Goal: Transaction & Acquisition: Obtain resource

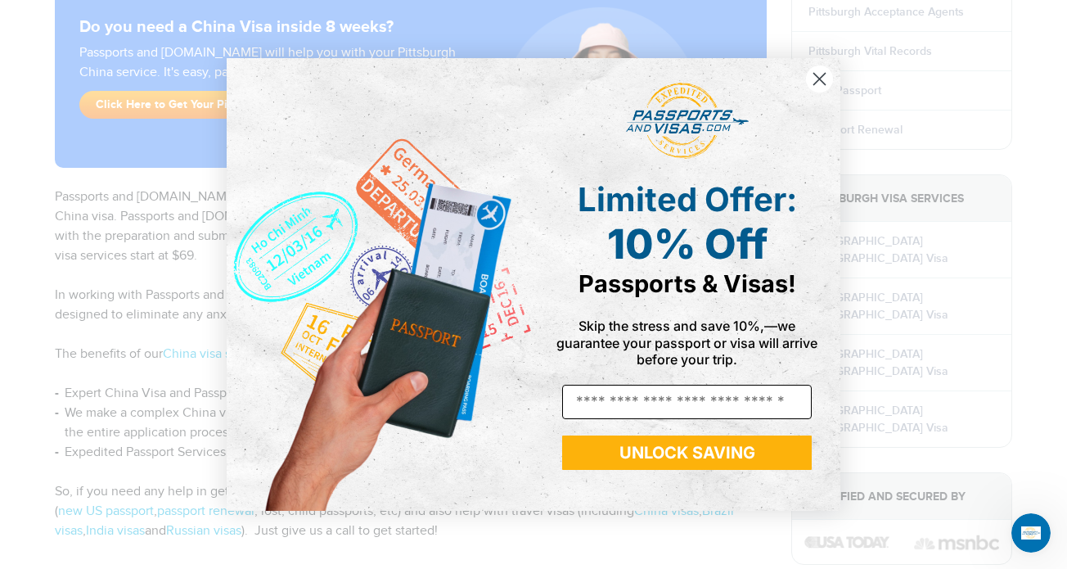
click at [612, 403] on input "Email" at bounding box center [687, 402] width 250 height 34
type input "**********"
click at [722, 459] on button "UNLOCK SAVING" at bounding box center [687, 452] width 250 height 34
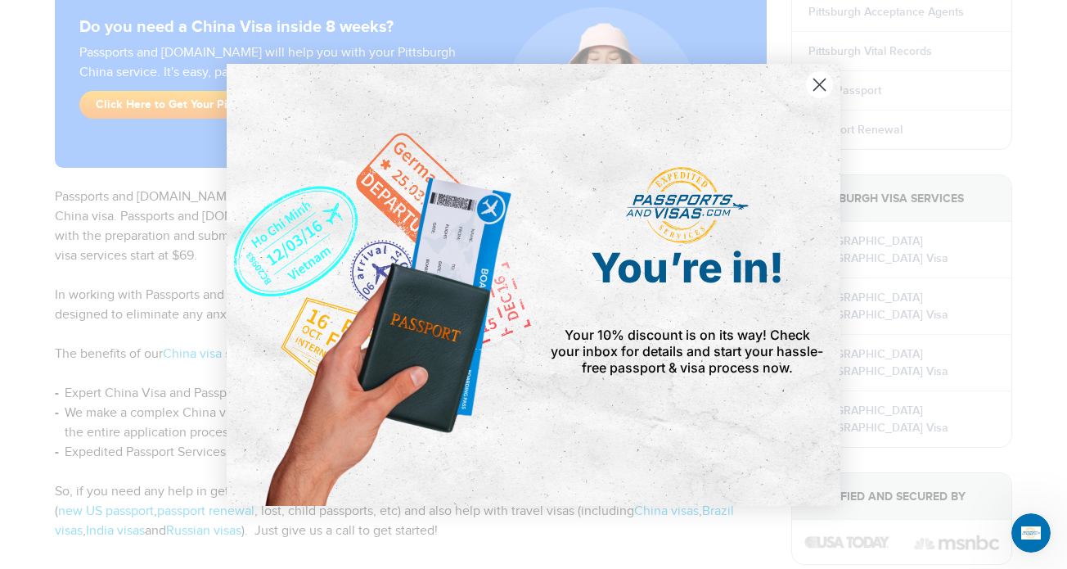
click at [820, 83] on circle "Close dialog" at bounding box center [819, 83] width 27 height 27
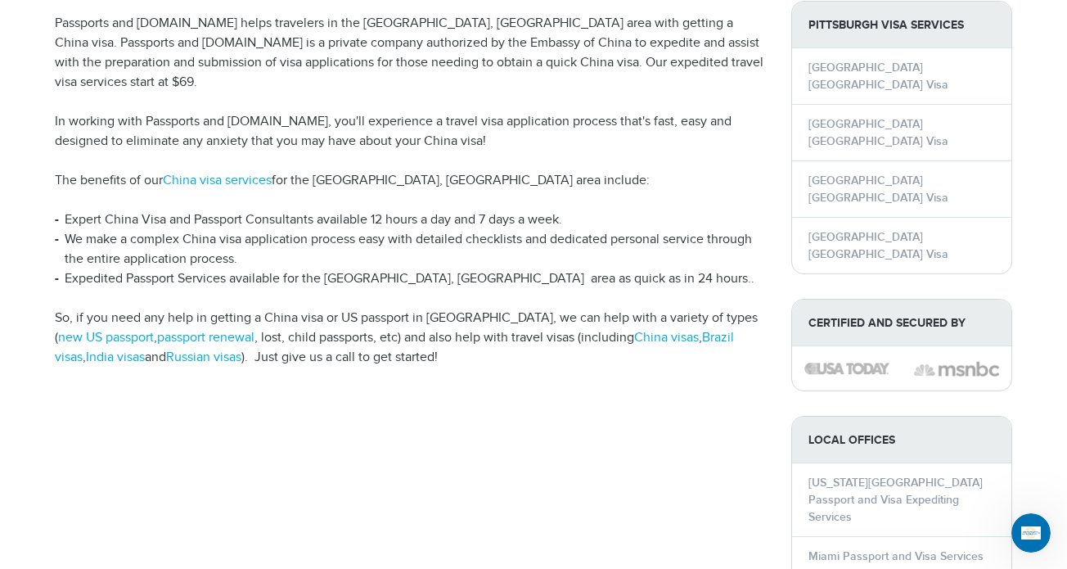
scroll to position [345, 0]
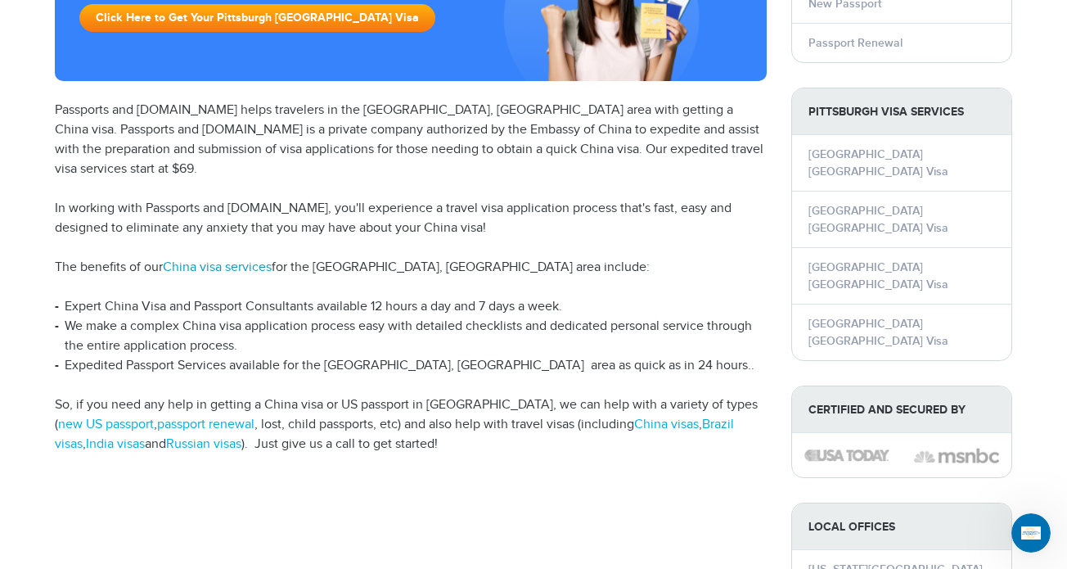
click at [216, 259] on link "China visa services" at bounding box center [217, 267] width 109 height 16
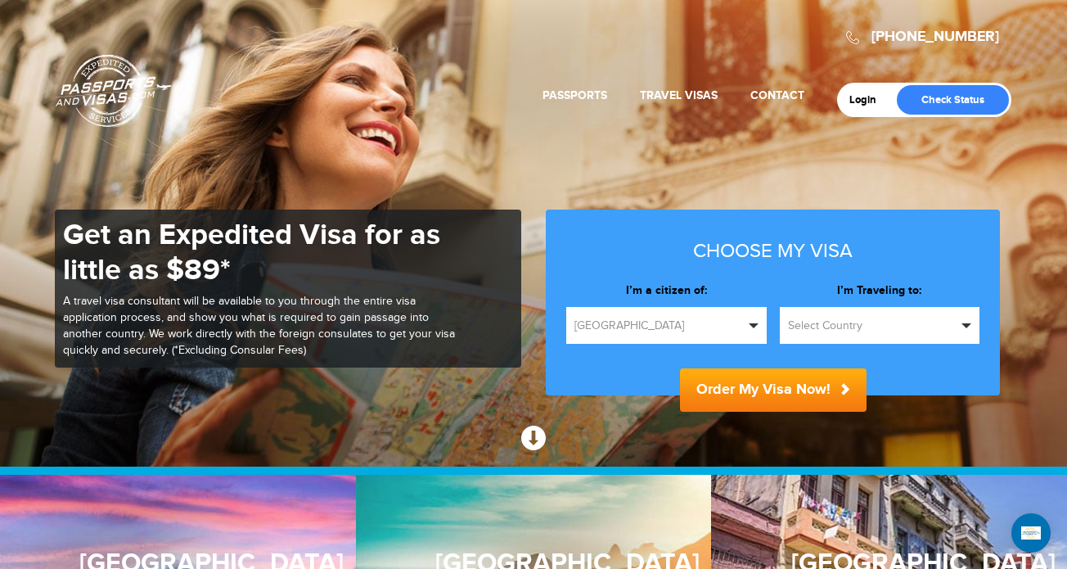
click at [899, 323] on span "Select Country" at bounding box center [872, 326] width 169 height 16
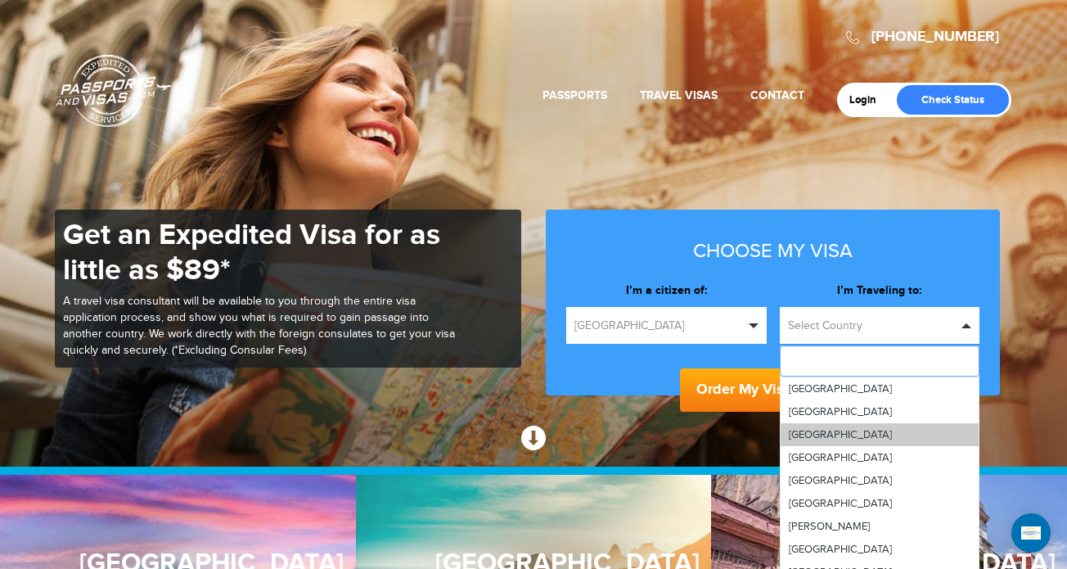
scroll to position [907, 0]
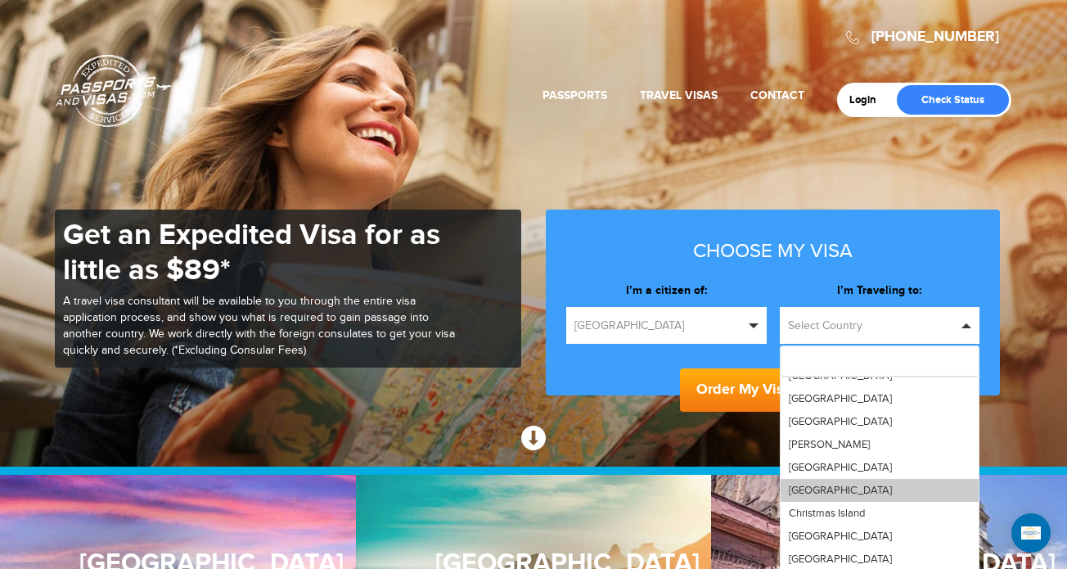
click at [833, 483] on link "[GEOGRAPHIC_DATA]" at bounding box center [880, 490] width 199 height 23
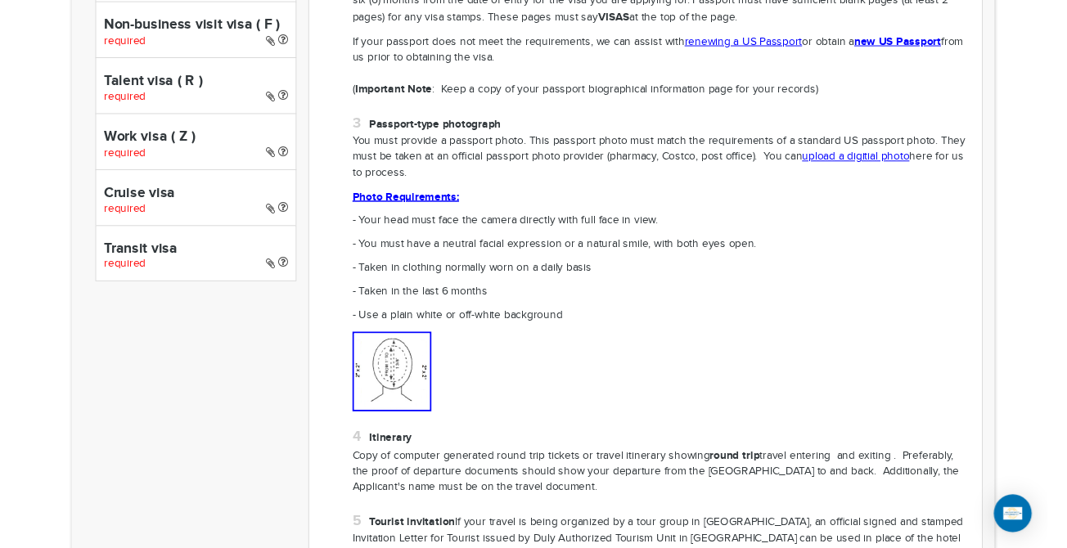
scroll to position [1210, 0]
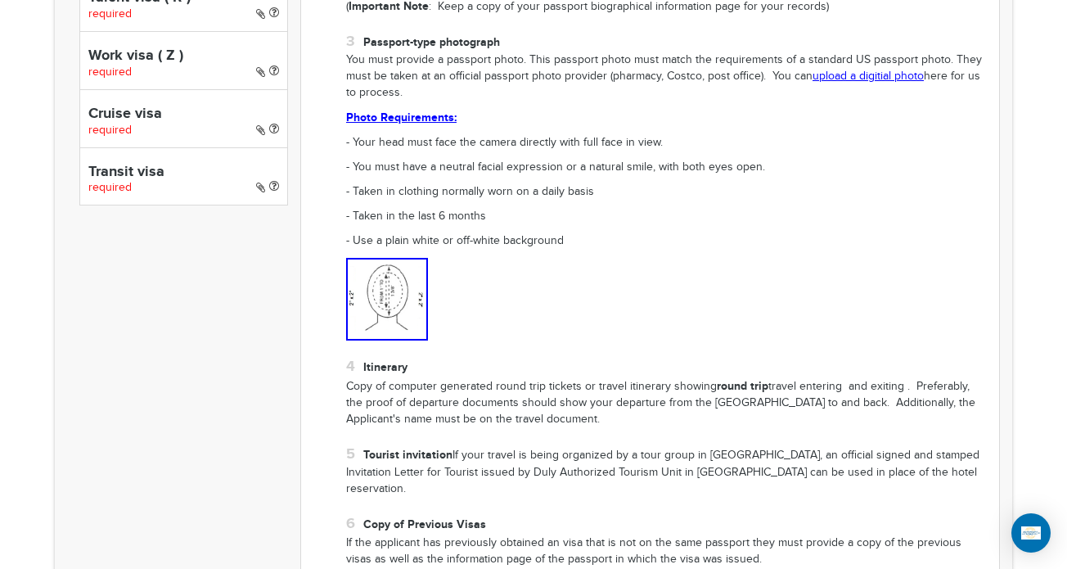
click at [386, 300] on img at bounding box center [387, 299] width 82 height 83
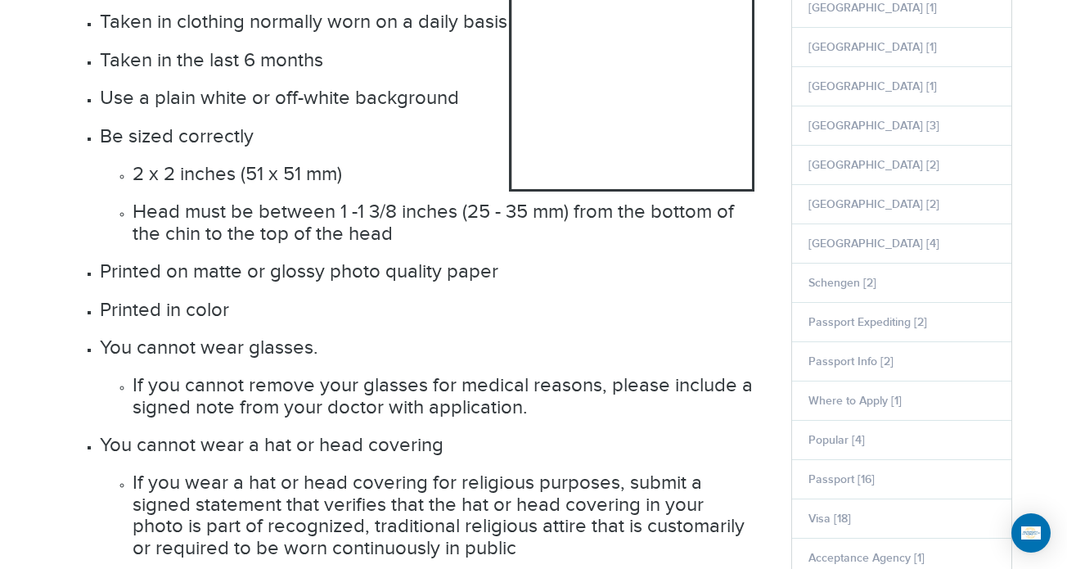
scroll to position [950, 0]
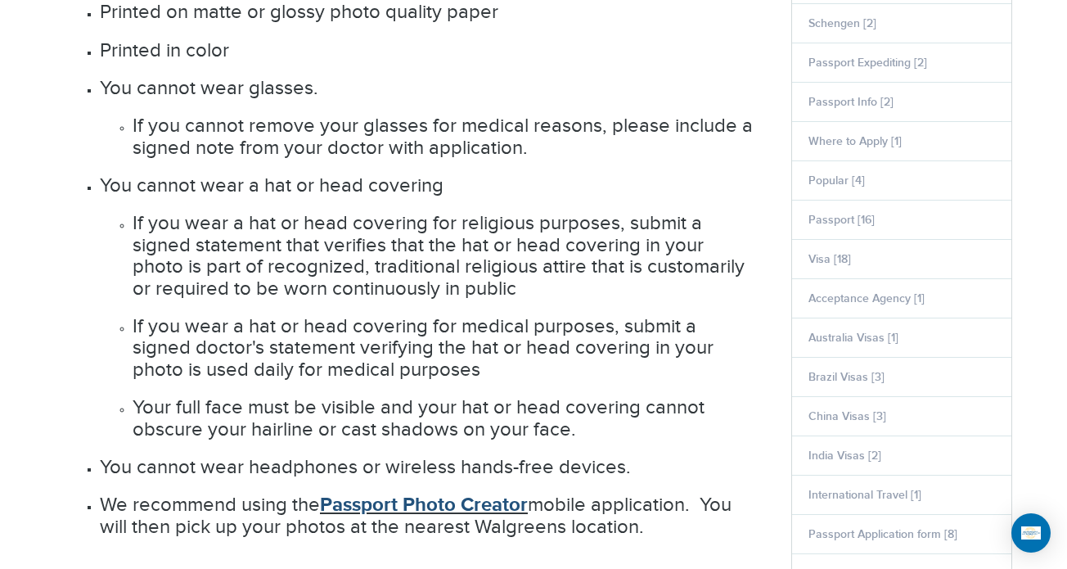
click at [485, 504] on link "Passport Photo Creator" at bounding box center [424, 505] width 208 height 24
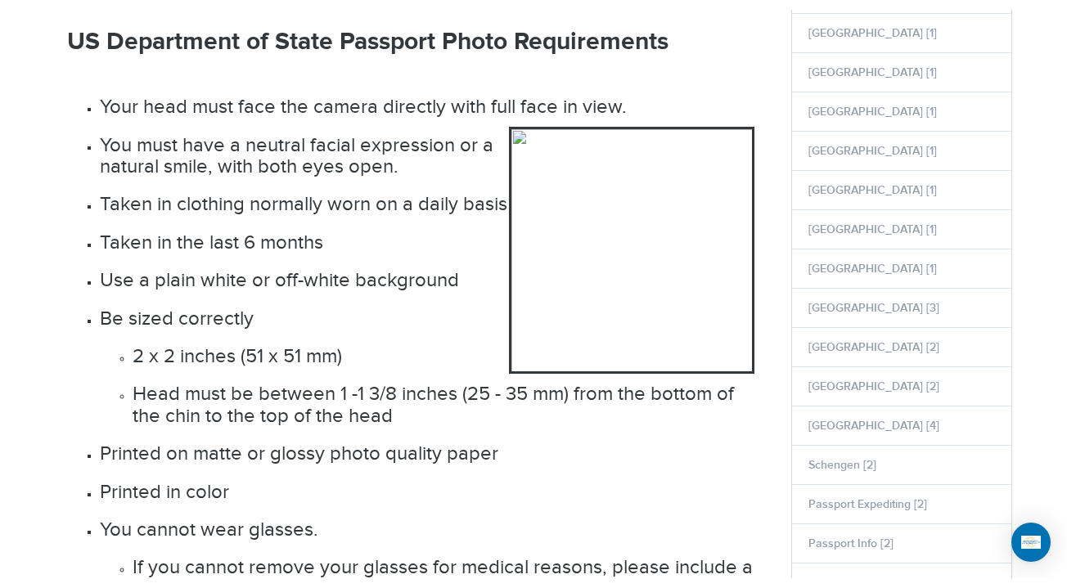
scroll to position [605, 0]
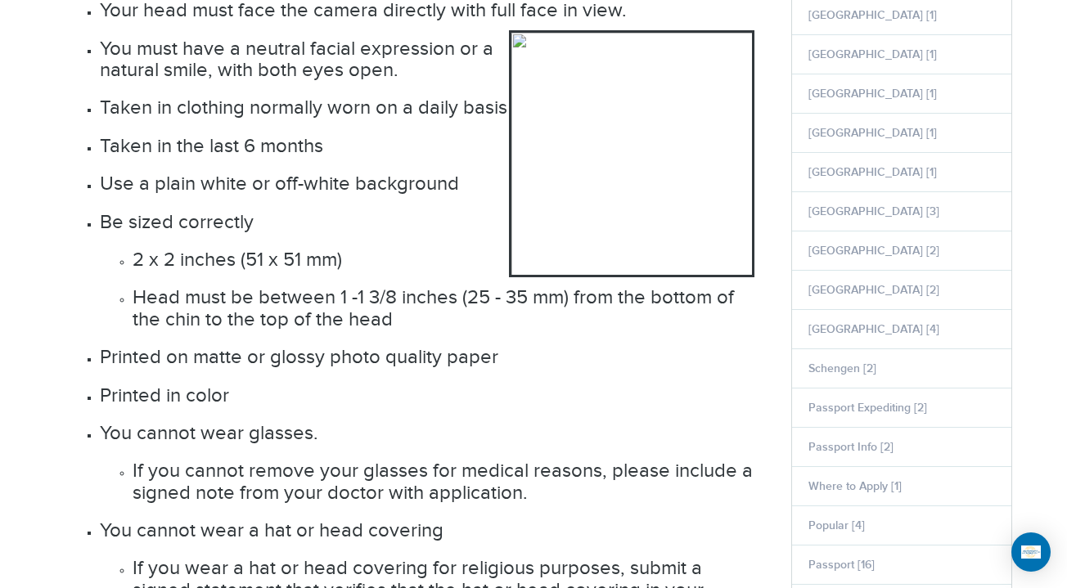
click at [964, 417] on li "Passport Expediting [2]" at bounding box center [901, 407] width 219 height 39
